Goal: Transaction & Acquisition: Purchase product/service

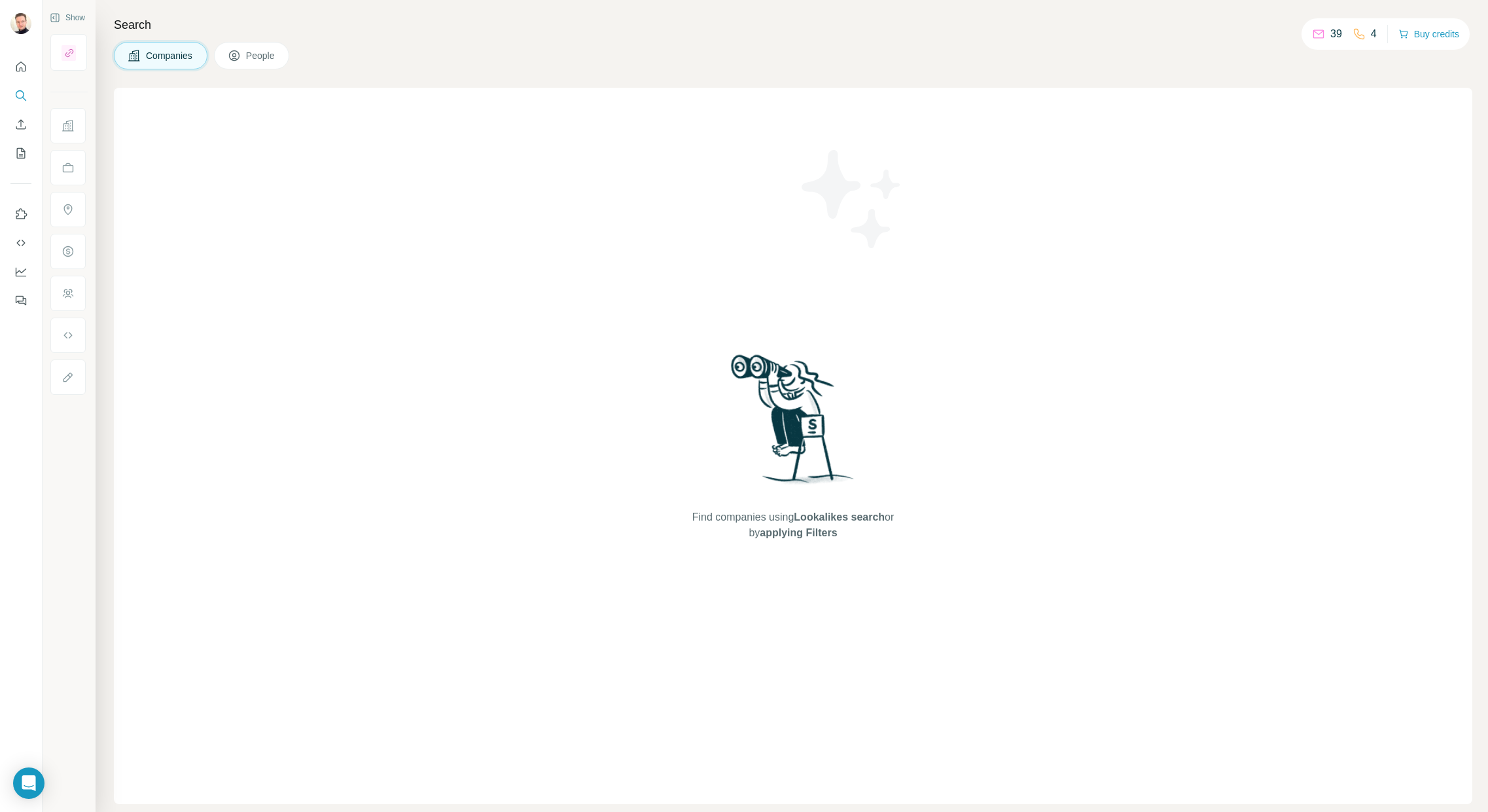
click at [1338, 34] on p "39" at bounding box center [1336, 34] width 12 height 15
click at [1428, 34] on button "Buy credits" at bounding box center [1429, 34] width 61 height 18
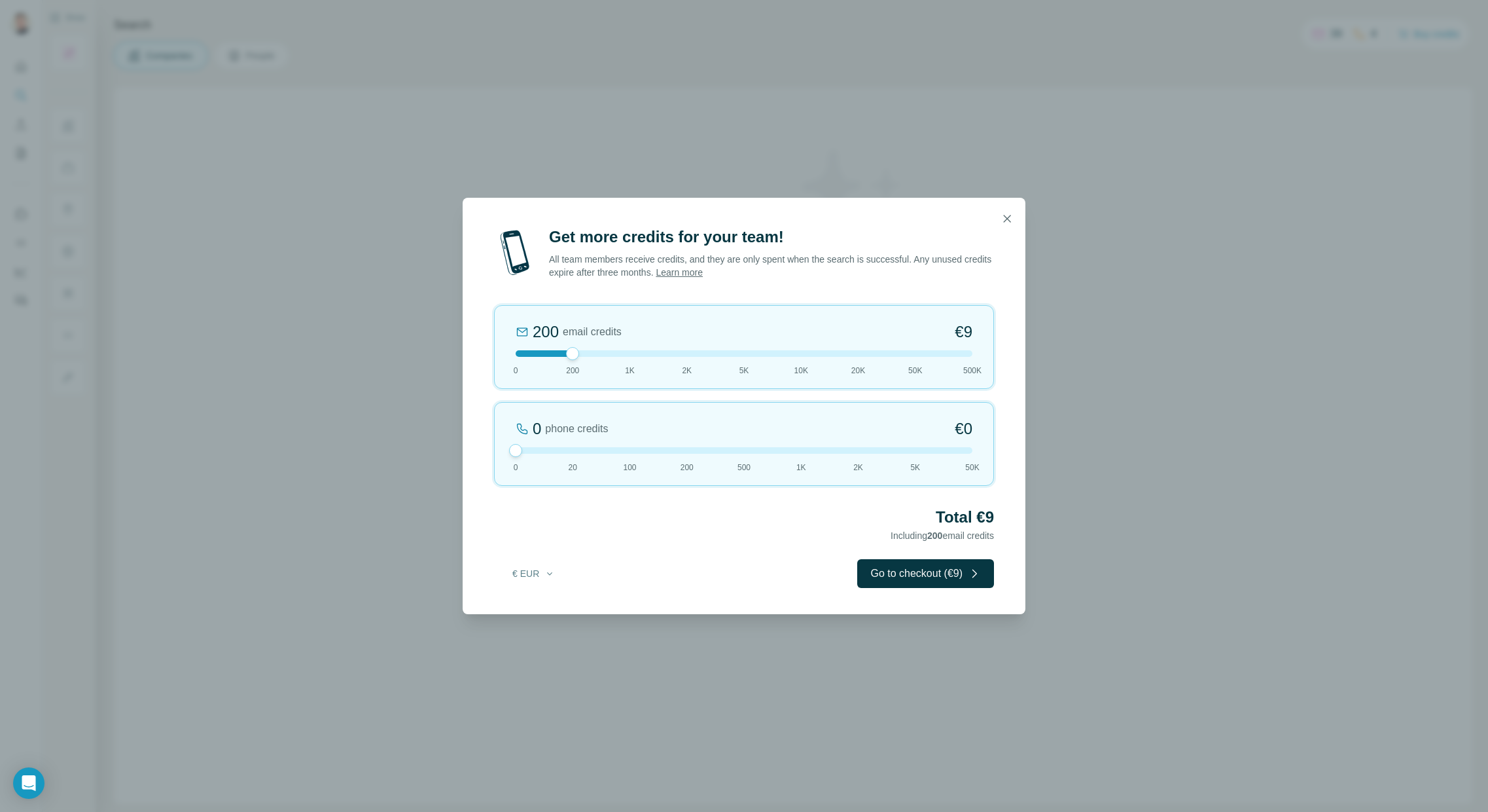
drag, startPoint x: 573, startPoint y: 448, endPoint x: 425, endPoint y: 478, distance: 151.0
click at [416, 449] on div "Get more credits for your team! All team members receive credits, and they are …" at bounding box center [744, 406] width 1488 height 812
click at [563, 453] on div at bounding box center [744, 450] width 457 height 6
drag, startPoint x: 509, startPoint y: 449, endPoint x: 469, endPoint y: 445, distance: 40.2
click at [469, 445] on div "Get more credits for your team! All team members receive credits, and they are …" at bounding box center [744, 420] width 563 height 387
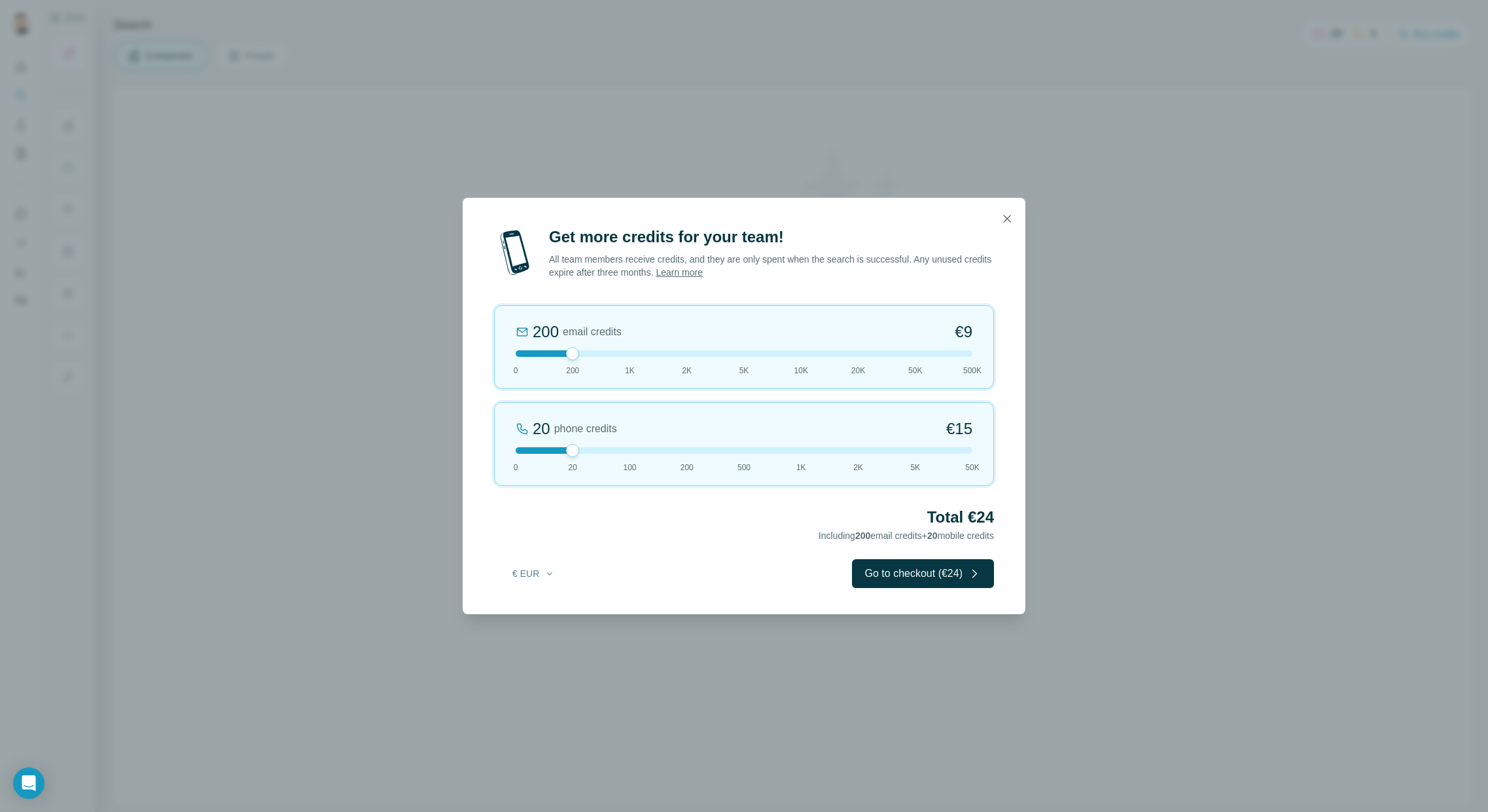
drag, startPoint x: 545, startPoint y: 455, endPoint x: 509, endPoint y: 452, distance: 36.1
click at [509, 452] on div "20 phone credits €[PHONE_NUMBER] 1K 2K 5K 50K" at bounding box center [744, 444] width 500 height 83
click at [915, 565] on button "Go to checkout (€9)" at bounding box center [925, 573] width 137 height 29
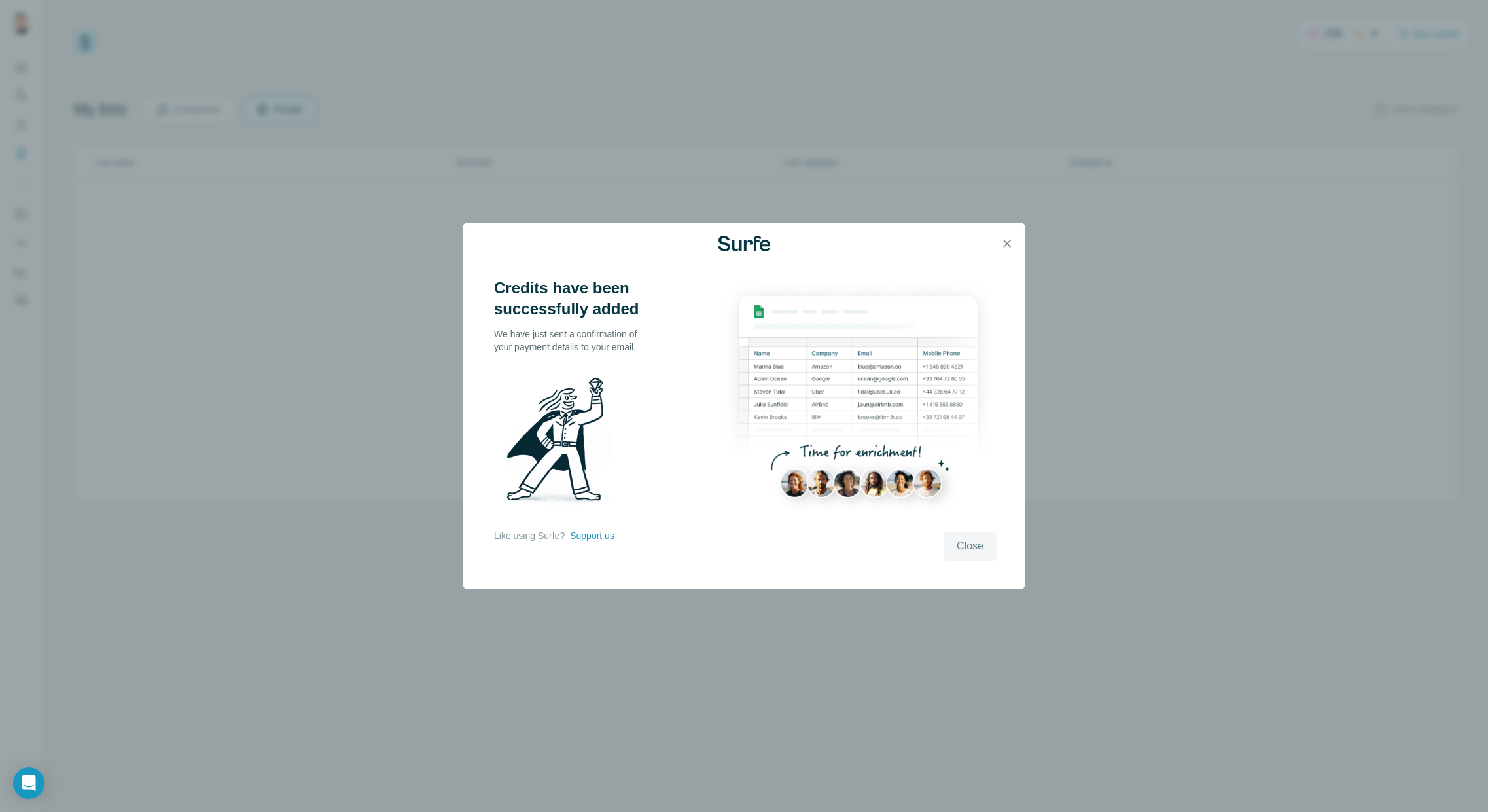
click at [978, 549] on span "Close" at bounding box center [971, 545] width 27 height 15
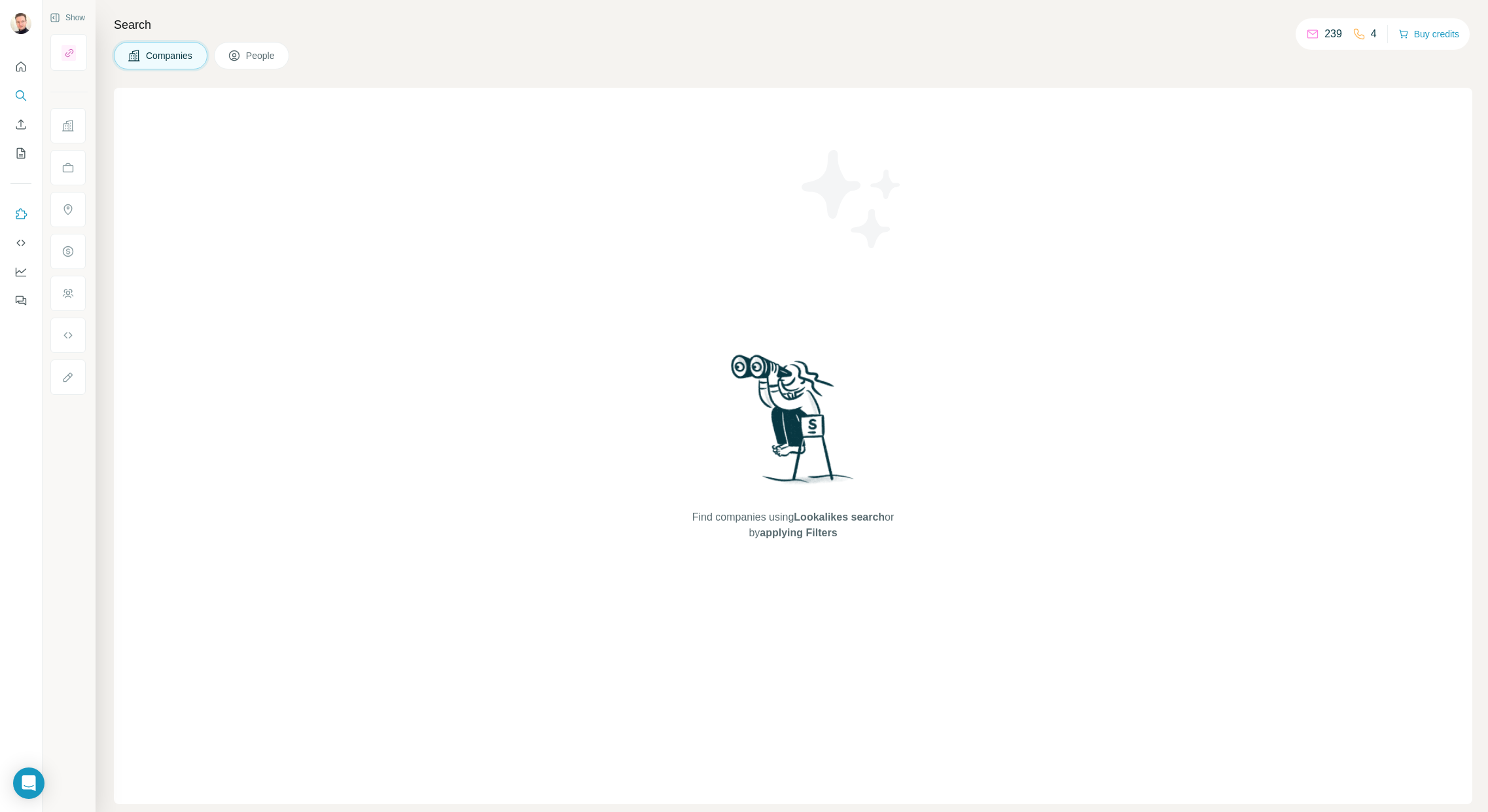
scroll to position [1, 0]
click at [15, 216] on icon "Use Surfe on LinkedIn" at bounding box center [21, 214] width 13 height 13
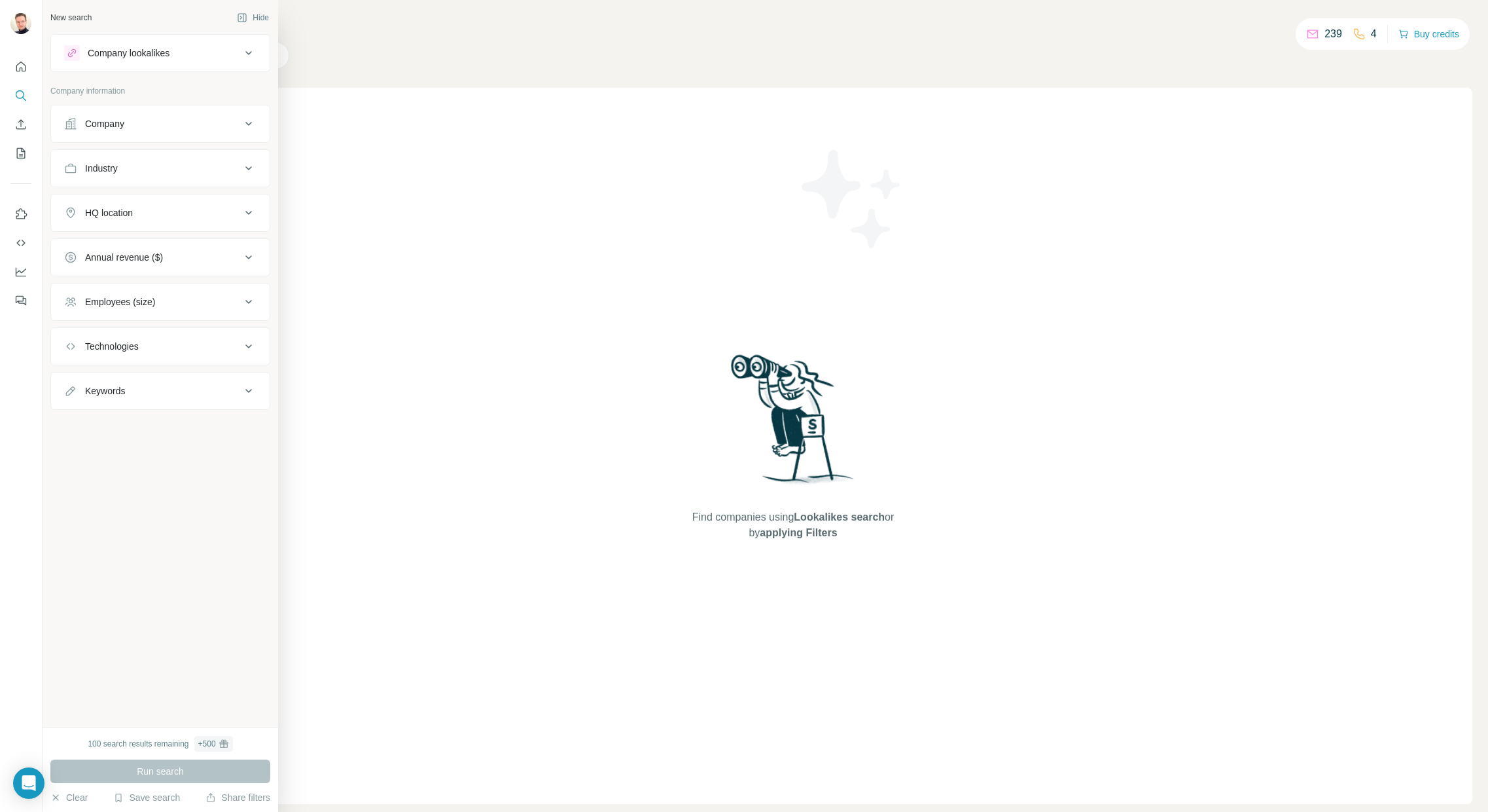
scroll to position [0, 0]
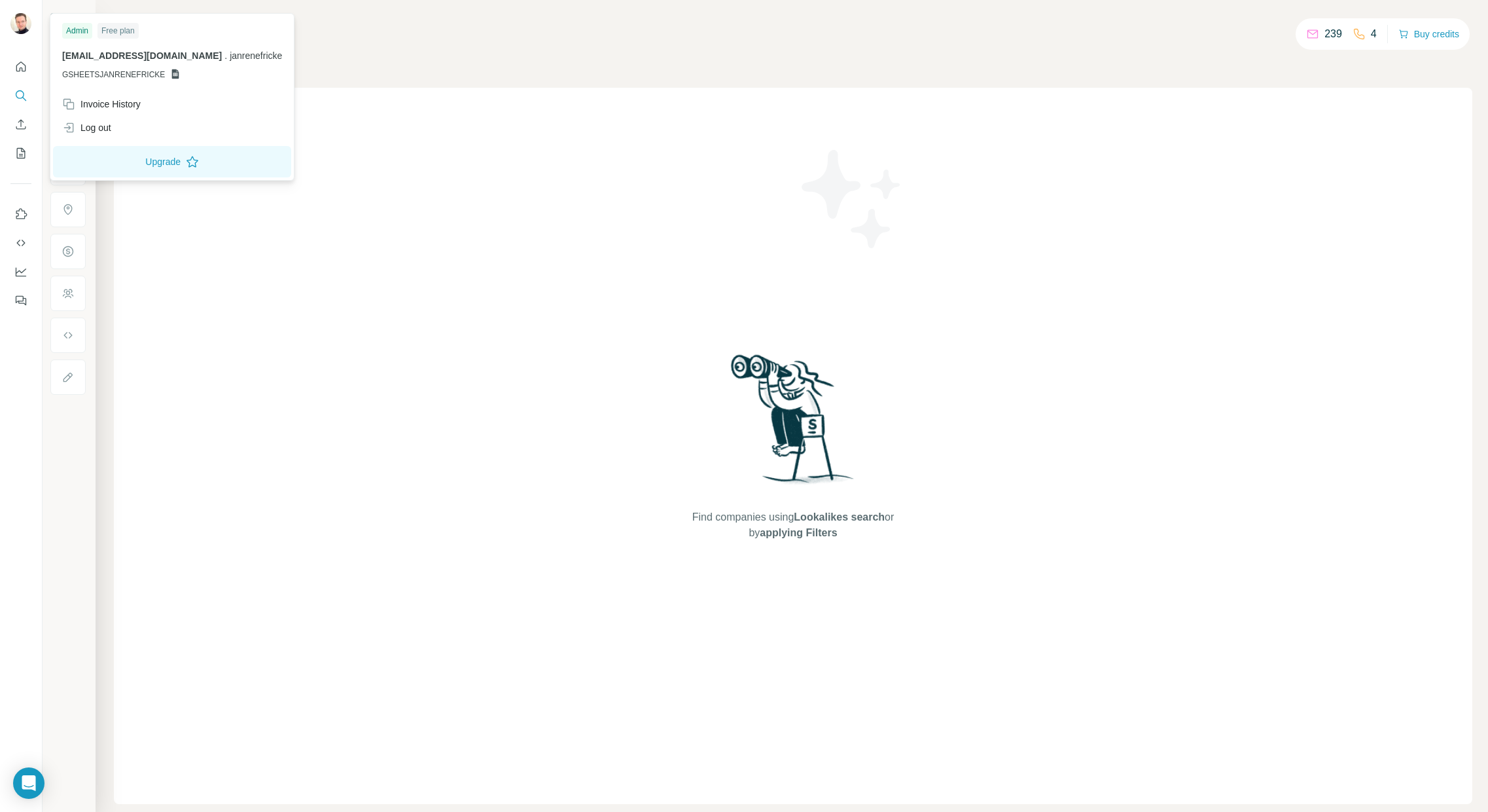
click at [29, 24] on img at bounding box center [21, 23] width 21 height 21
click at [114, 32] on div "Free plan" at bounding box center [117, 30] width 41 height 15
click at [143, 152] on button "Upgrade" at bounding box center [171, 161] width 239 height 32
